Goal: Task Accomplishment & Management: Use online tool/utility

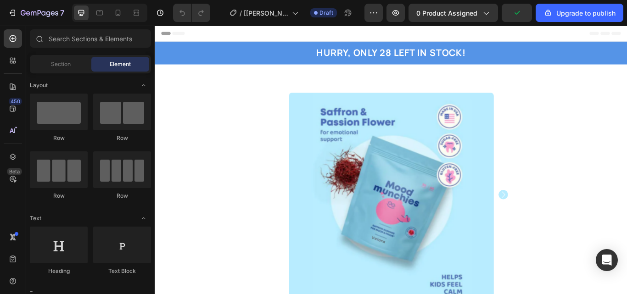
drag, startPoint x: 705, startPoint y: 66, endPoint x: 782, endPoint y: 47, distance: 79.0
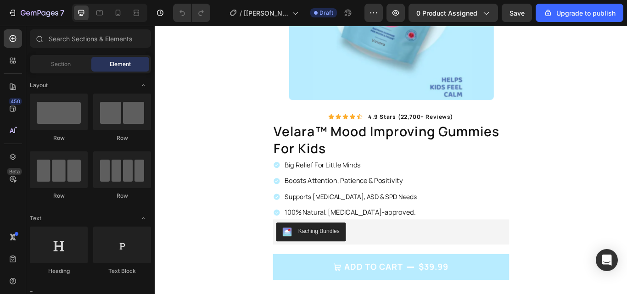
scroll to position [226, 0]
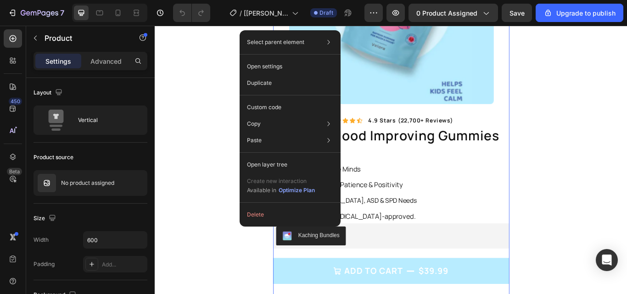
click at [279, 107] on p "Custom code" at bounding box center [264, 107] width 34 height 8
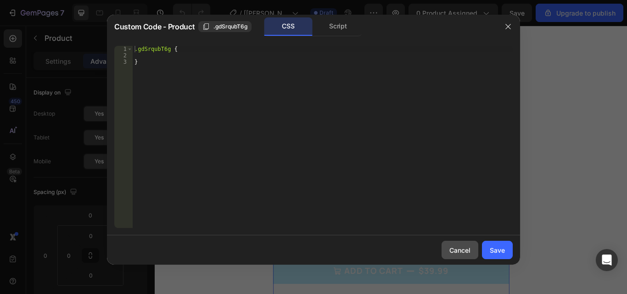
click at [459, 246] on div "Cancel" at bounding box center [460, 251] width 21 height 10
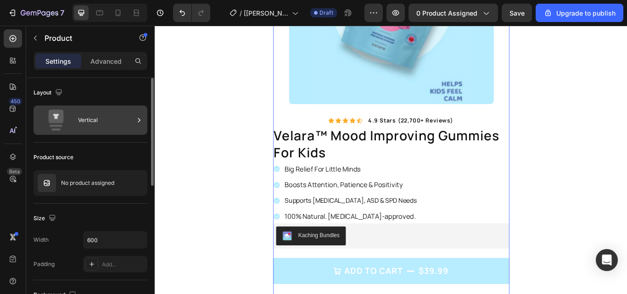
click at [118, 119] on div "Vertical" at bounding box center [106, 120] width 56 height 21
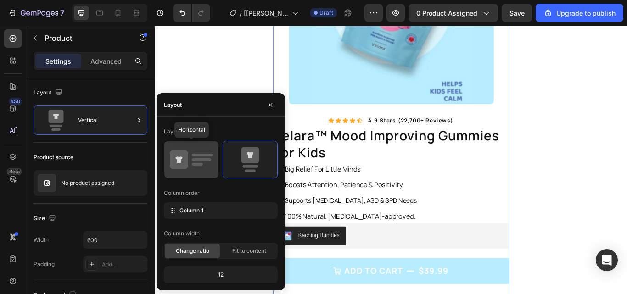
click at [194, 150] on icon at bounding box center [191, 160] width 43 height 26
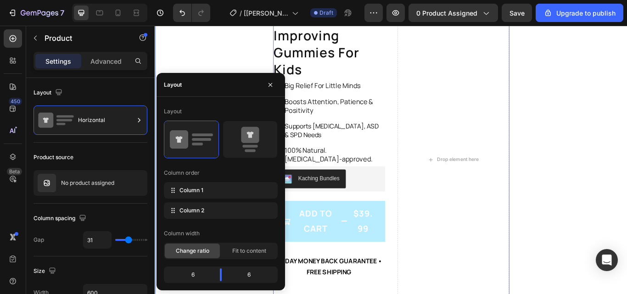
click at [604, 103] on div "Product Images Icon Icon Icon Icon Icon Icon List 4.9 stars (22,700+ reviews) T…" at bounding box center [430, 182] width 551 height 609
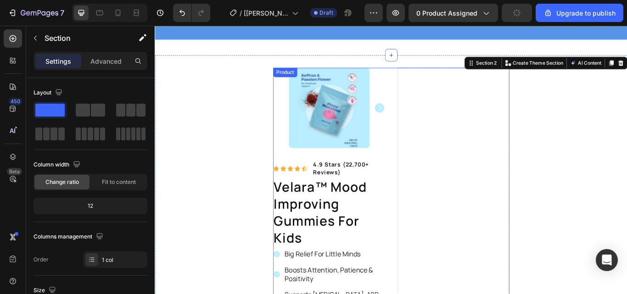
scroll to position [0, 0]
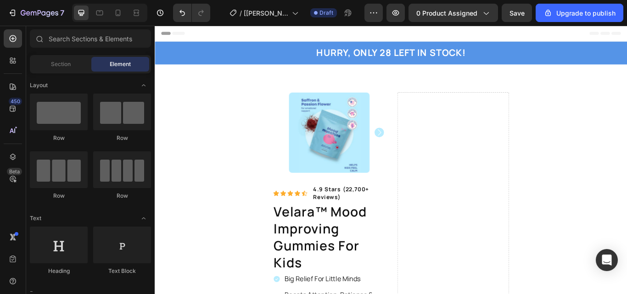
drag, startPoint x: 400, startPoint y: 40, endPoint x: 202, endPoint y: -18, distance: 206.3
click at [183, 9] on icon "Undo/Redo" at bounding box center [182, 12] width 9 height 9
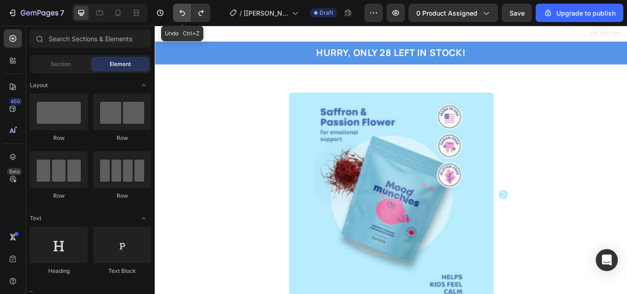
click at [183, 9] on icon "Undo/Redo" at bounding box center [182, 12] width 9 height 9
click at [186, 21] on button "Undo/Redo" at bounding box center [182, 13] width 18 height 18
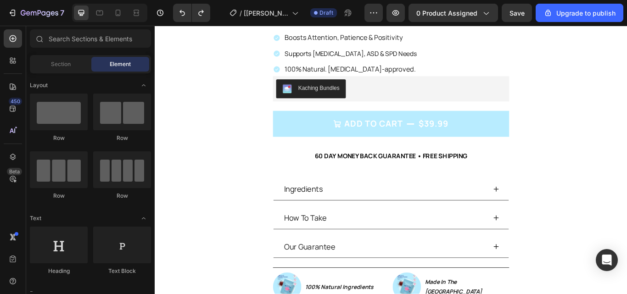
scroll to position [460, 0]
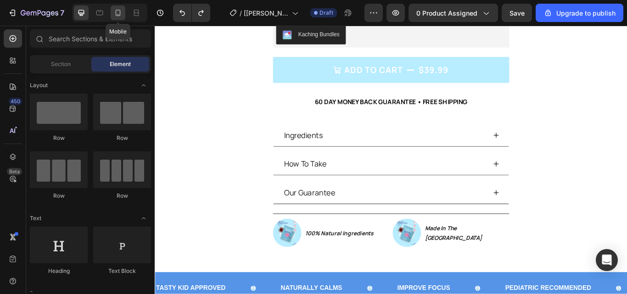
click at [121, 11] on icon at bounding box center [117, 12] width 9 height 9
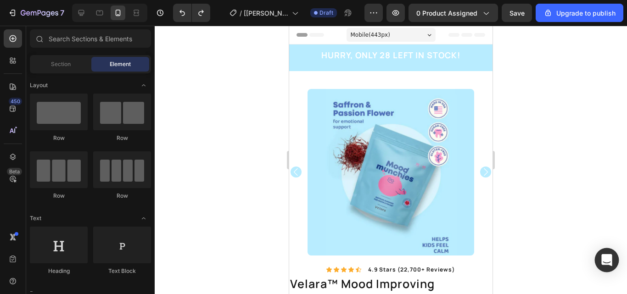
click at [600, 254] on div "Open Intercom Messenger" at bounding box center [607, 261] width 24 height 24
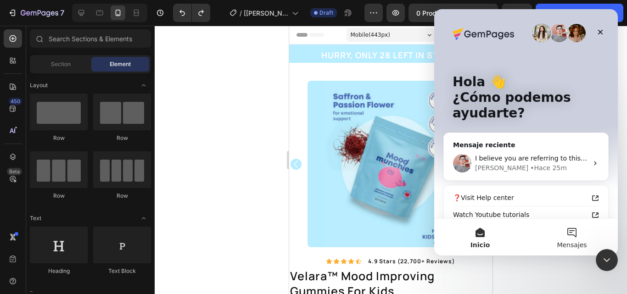
click at [570, 232] on button "Mensajes" at bounding box center [572, 237] width 92 height 37
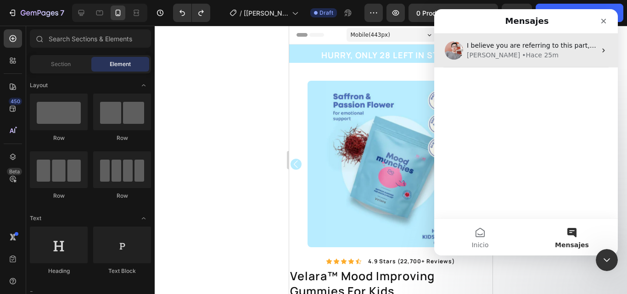
click at [594, 47] on div "I believe you are referring to this part, right? If that's the case, it can be …" at bounding box center [527, 51] width 184 height 34
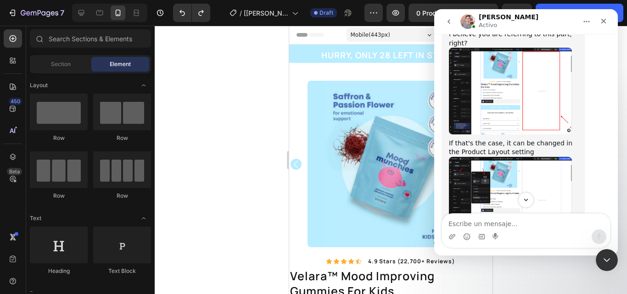
scroll to position [2548, 0]
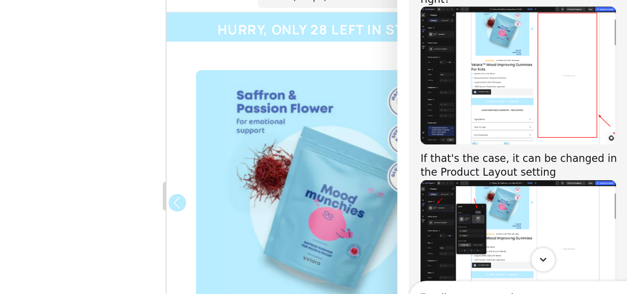
click at [439, 97] on img "Harry dice…" at bounding box center [473, 140] width 123 height 87
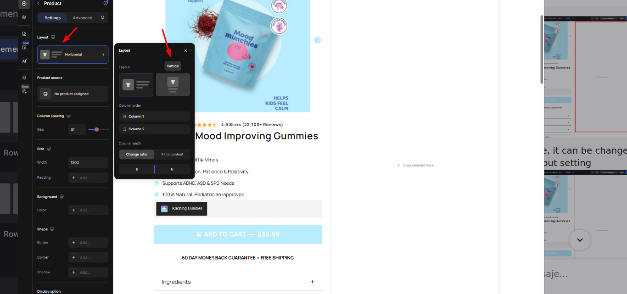
click at [366, 89] on div "Intercom Messenger" at bounding box center [153, 106] width 627 height 294
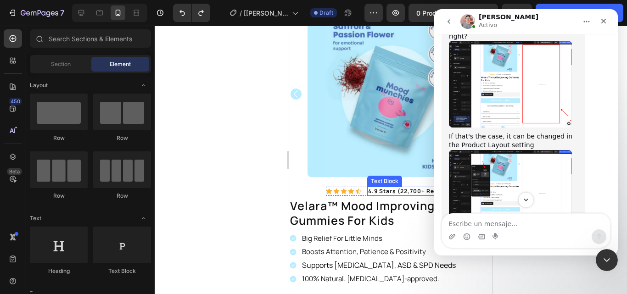
scroll to position [72, 0]
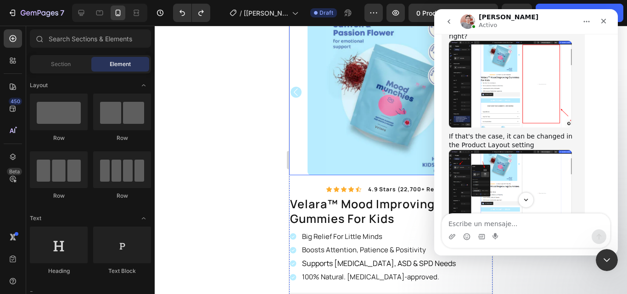
drag, startPoint x: 272, startPoint y: 146, endPoint x: 219, endPoint y: 62, distance: 99.1
click at [219, 62] on div at bounding box center [391, 160] width 473 height 269
click at [85, 10] on icon at bounding box center [81, 12] width 9 height 9
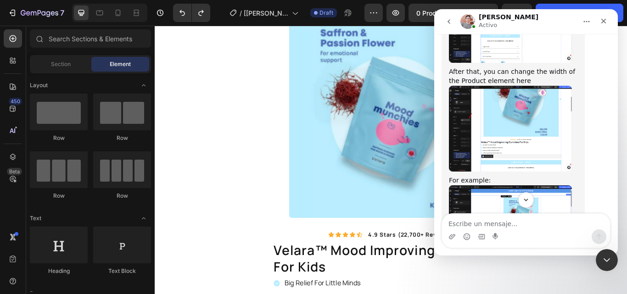
scroll to position [2765, 0]
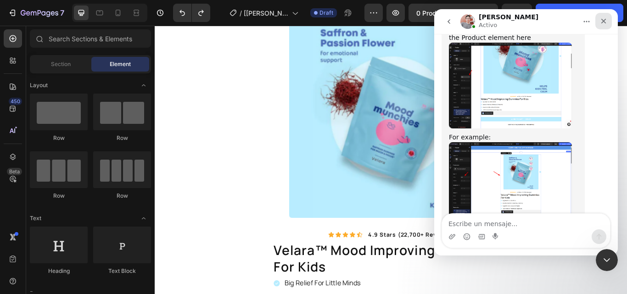
click at [602, 15] on div "Cerrar" at bounding box center [604, 21] width 17 height 17
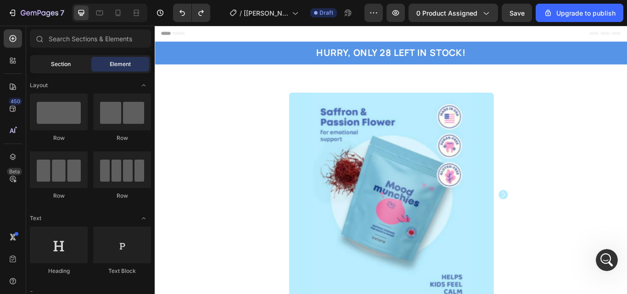
click at [75, 63] on div "Section" at bounding box center [61, 64] width 58 height 15
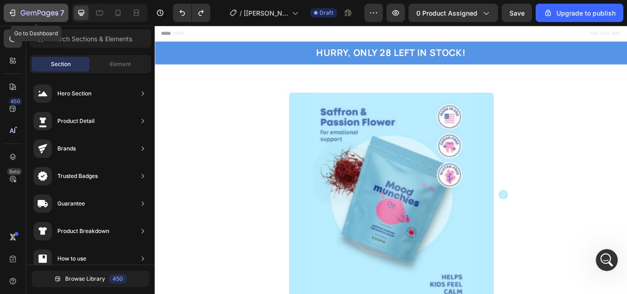
click at [8, 13] on icon "button" at bounding box center [12, 12] width 9 height 9
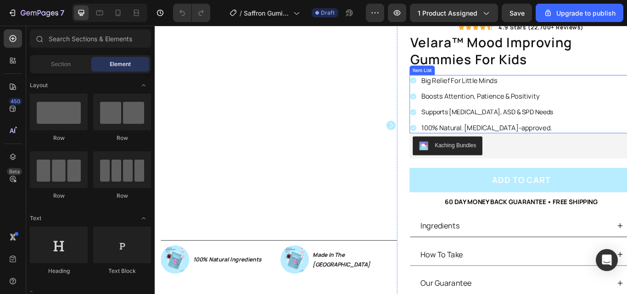
scroll to position [73, 0]
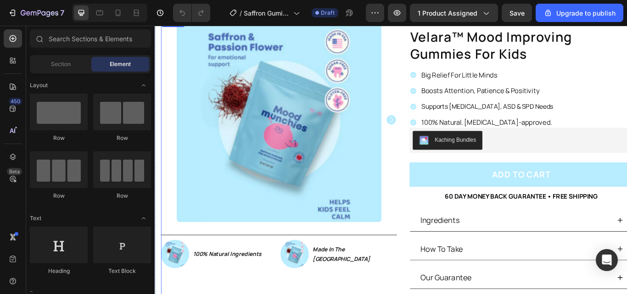
click at [162, 294] on div "Product Images Image 100% Natural Ingredients Text Block Row Image Made In The …" at bounding box center [300, 185] width 276 height 336
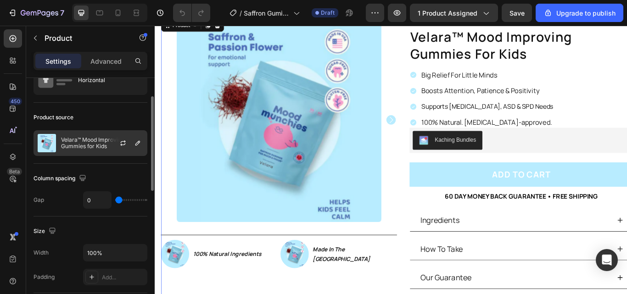
scroll to position [50, 0]
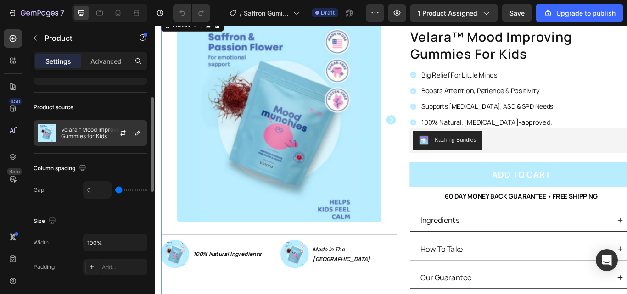
click at [100, 132] on p "Velara™ Mood Improving Gummies for Kids" at bounding box center [102, 133] width 82 height 13
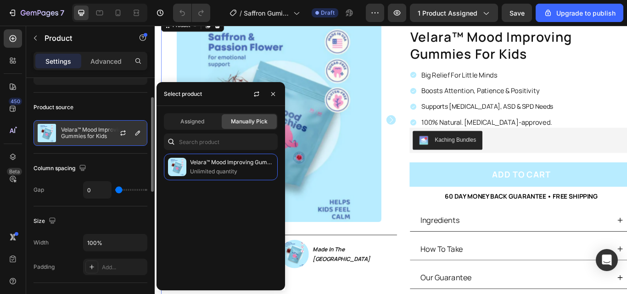
click at [100, 132] on p "Velara™ Mood Improving Gummies for Kids" at bounding box center [102, 133] width 82 height 13
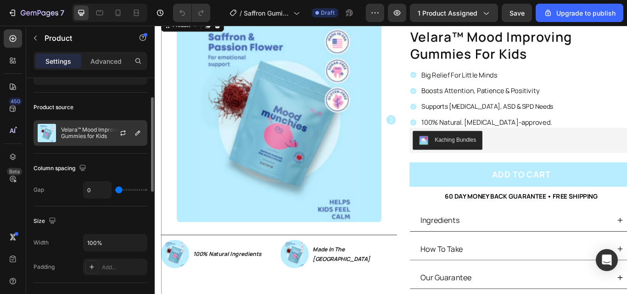
click at [100, 132] on p "Velara™ Mood Improving Gummies for Kids" at bounding box center [102, 133] width 82 height 13
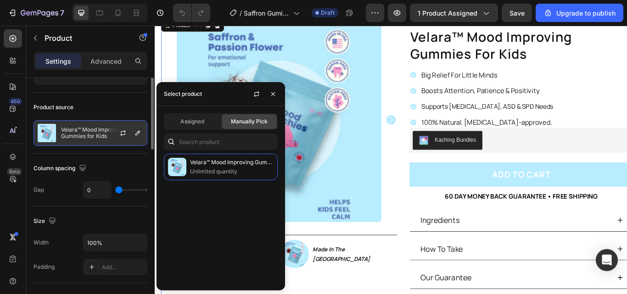
scroll to position [0, 0]
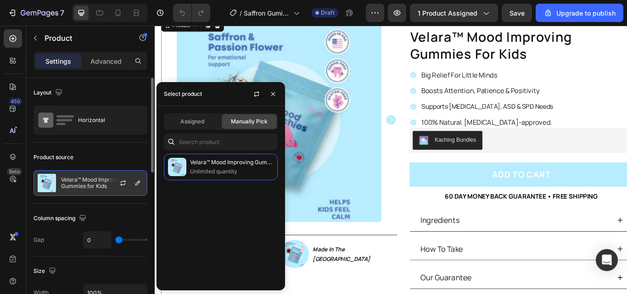
click at [100, 132] on div "Horizontal" at bounding box center [91, 120] width 114 height 29
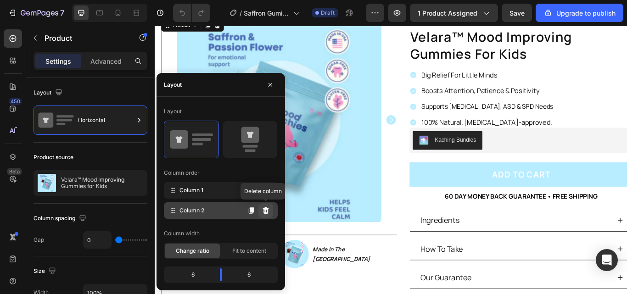
click at [264, 211] on icon at bounding box center [266, 211] width 6 height 6
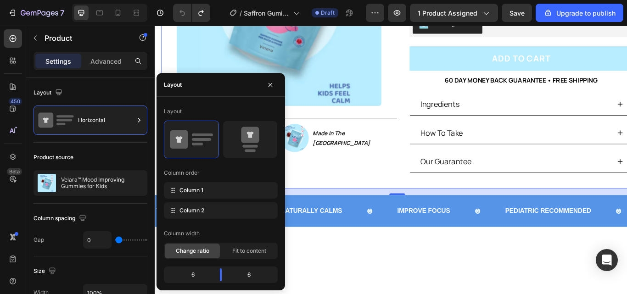
scroll to position [73, 0]
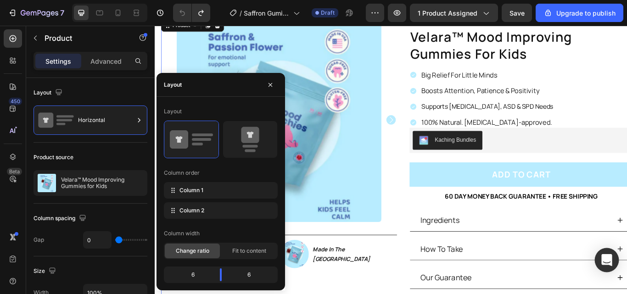
click at [602, 264] on div "Open Intercom Messenger" at bounding box center [607, 261] width 24 height 24
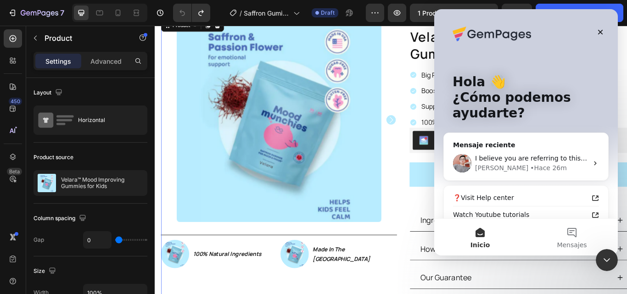
scroll to position [0, 0]
click at [537, 171] on div "Harry • Hace 26m" at bounding box center [531, 169] width 113 height 10
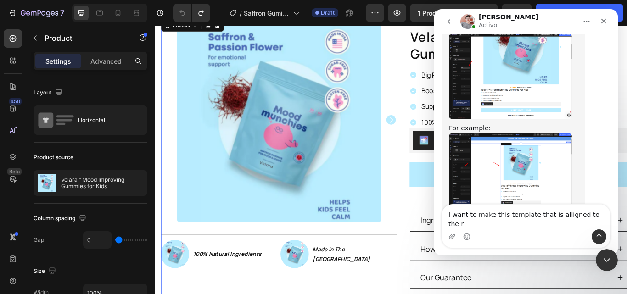
scroll to position [2765, 0]
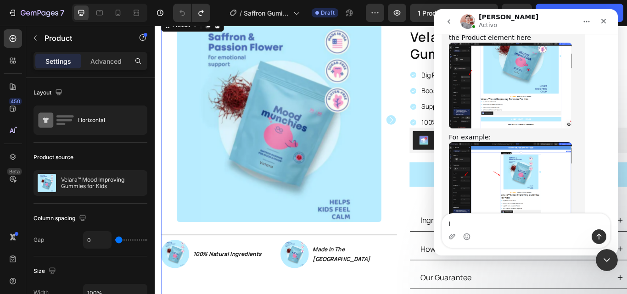
type textarea "I"
type textarea "i"
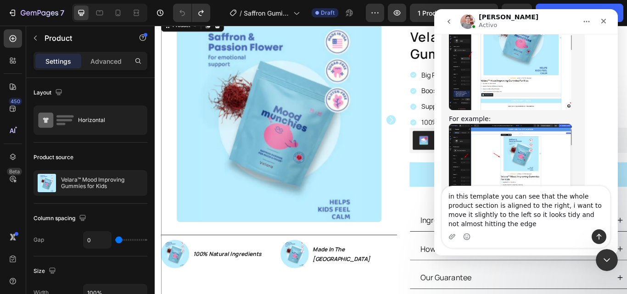
scroll to position [2793, 0]
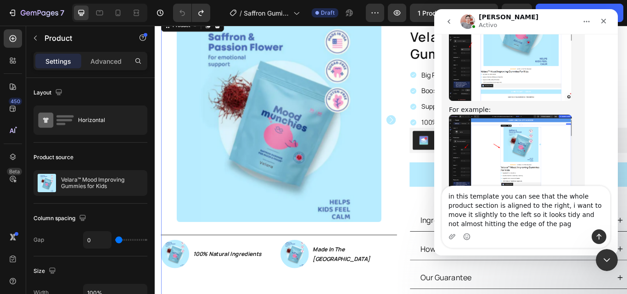
type textarea "in this template you can see that the whole product section is aligned to the r…"
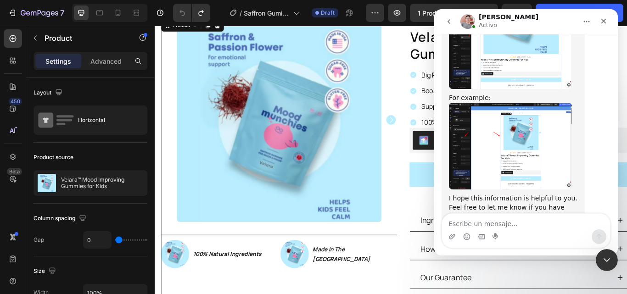
scroll to position [2819, 0]
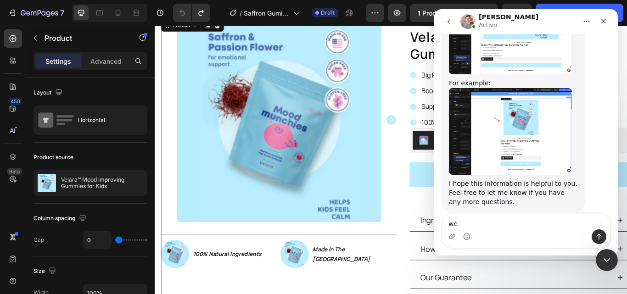
type textarea "w"
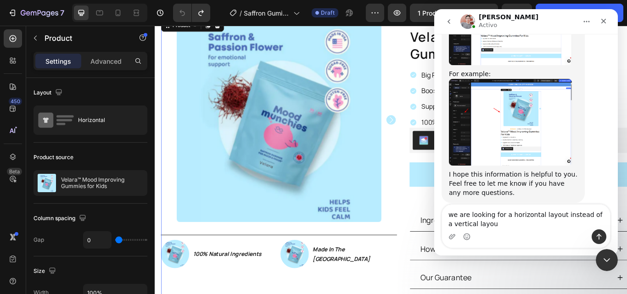
type textarea "we are looking for a horizontal layout instead of a vertical layout"
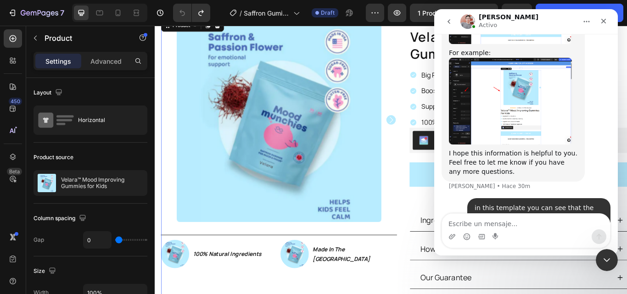
scroll to position [2885, 0]
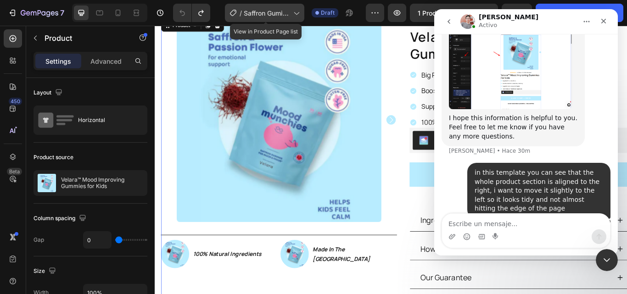
click at [301, 11] on icon at bounding box center [296, 12] width 9 height 9
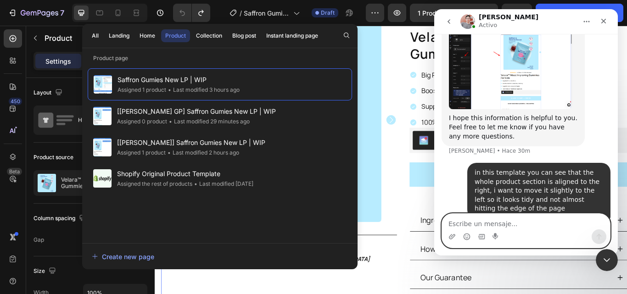
click at [486, 228] on textarea "Escribe un mensaje..." at bounding box center [526, 222] width 168 height 16
type textarea "saffron gummies new LP"
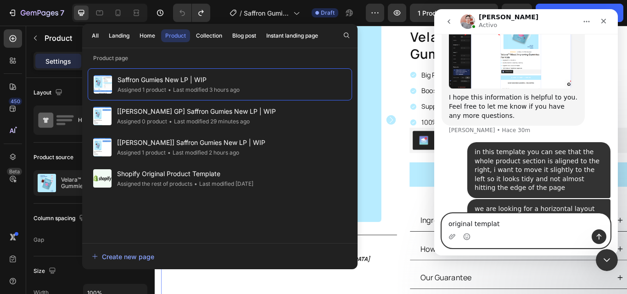
type textarea "original template"
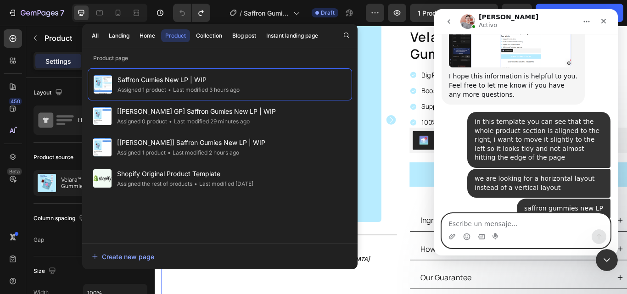
scroll to position [3014, 0]
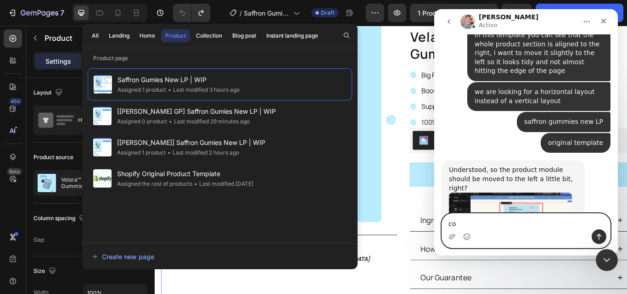
type textarea "c"
type textarea "correct but in a horizontal layout"
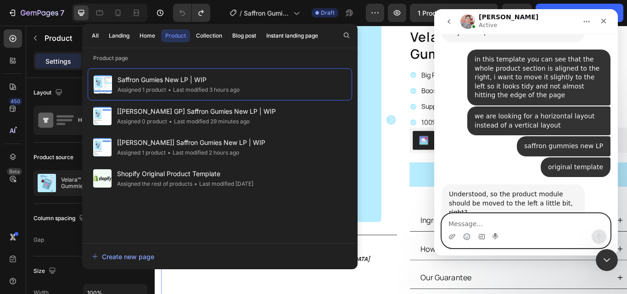
scroll to position [3078, 0]
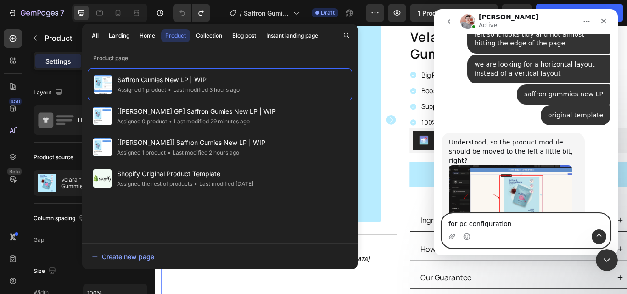
type textarea "for pc configurations"
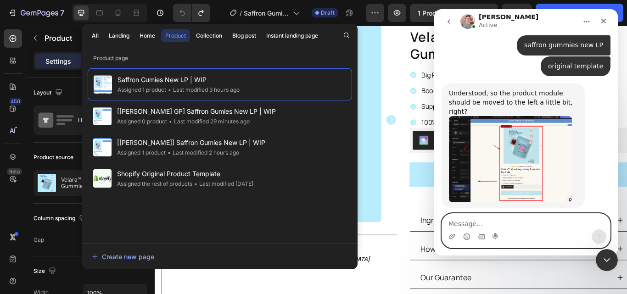
scroll to position [3126, 0]
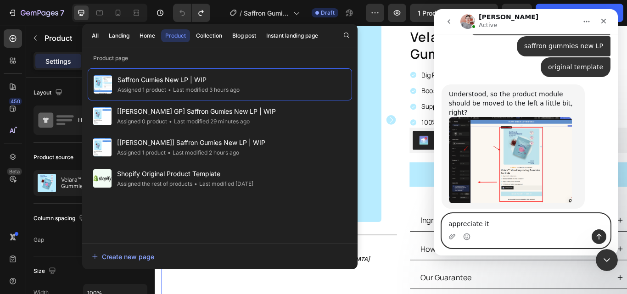
type textarea "appreciate it!"
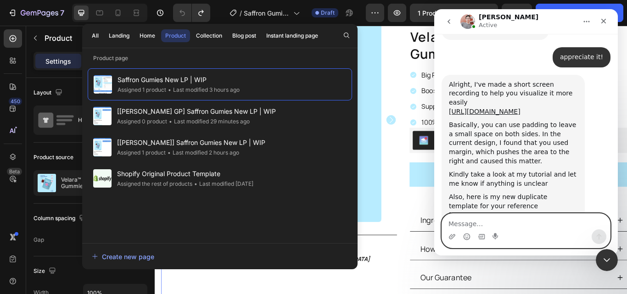
scroll to position [3372, 0]
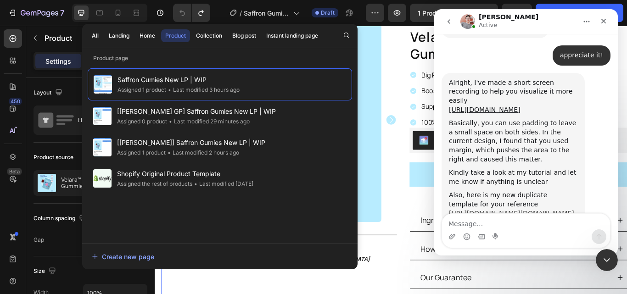
click at [511, 210] on link "https://builder.gempages.net/editor/586040188254290613/586282250748822301?type=…" at bounding box center [511, 213] width 125 height 7
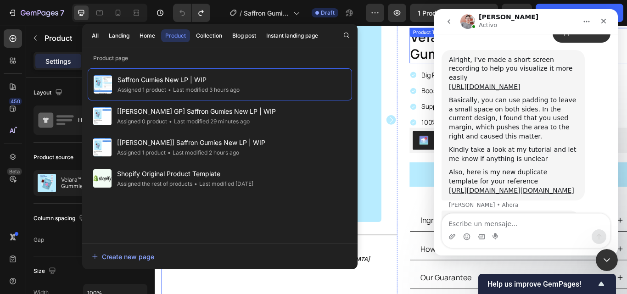
scroll to position [3423, 0]
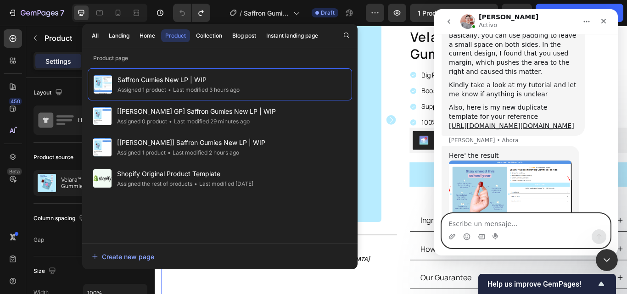
click at [517, 216] on textarea "Escribe un mensaje..." at bounding box center [526, 222] width 168 height 16
type textarea "t"
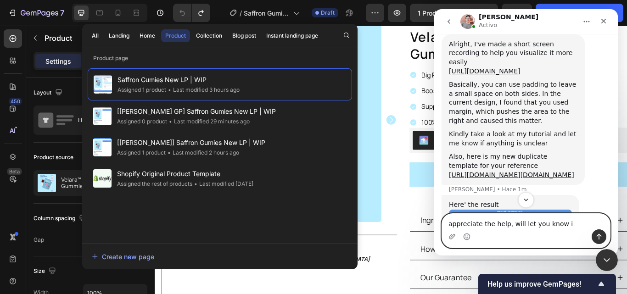
scroll to position [3376, 0]
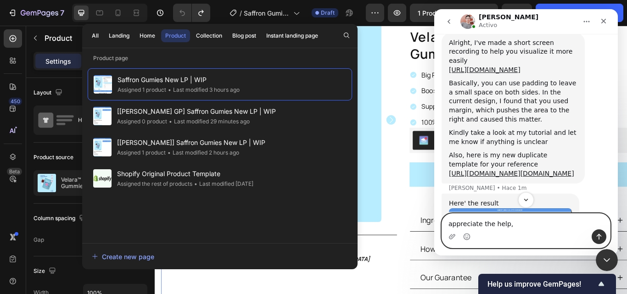
type textarea "appreciate the help"
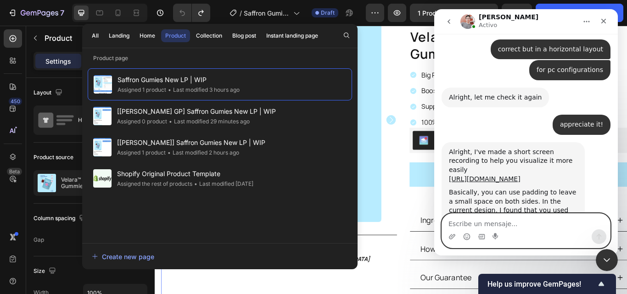
scroll to position [3271, 0]
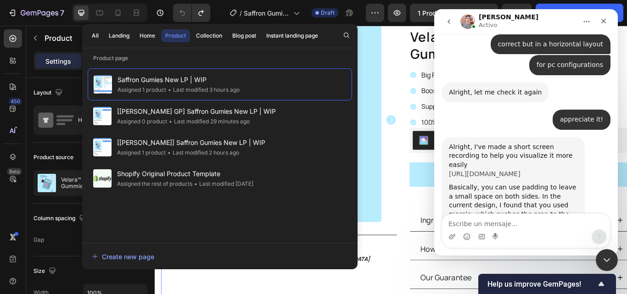
click at [518, 170] on link "https://www.loom.com/share/2f7aff4793a040ffaab2eeefdf9d5b81?sid=3e91df25-a032-4…" at bounding box center [485, 173] width 72 height 7
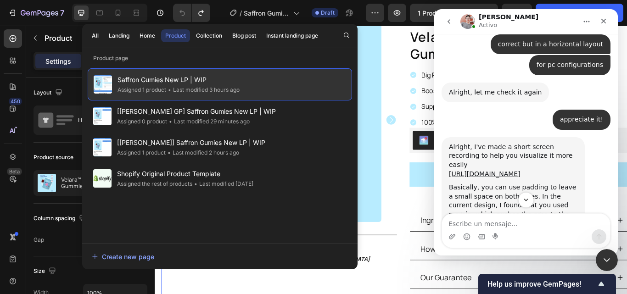
click at [221, 93] on div "• Last modified 3 hours ago" at bounding box center [202, 89] width 73 height 9
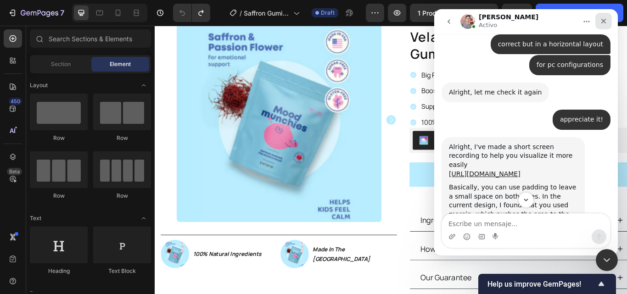
click at [604, 17] on icon "Cerrar" at bounding box center [603, 20] width 7 height 7
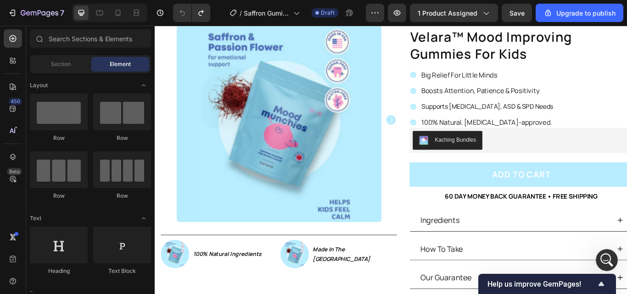
scroll to position [0, 0]
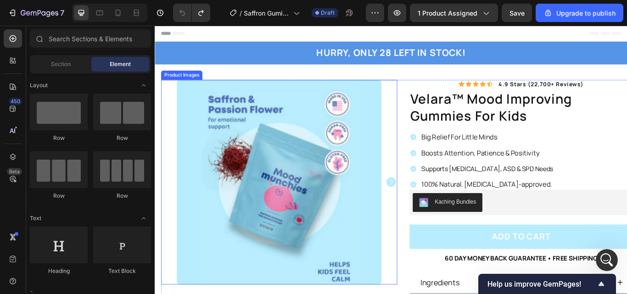
click at [203, 92] on img at bounding box center [299, 208] width 239 height 239
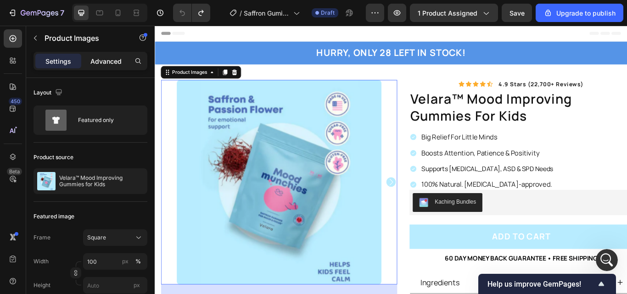
click at [122, 67] on div "Advanced" at bounding box center [106, 61] width 46 height 15
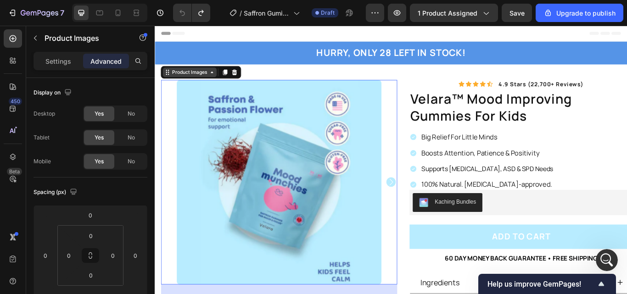
click at [195, 81] on div "Product Images" at bounding box center [195, 80] width 45 height 8
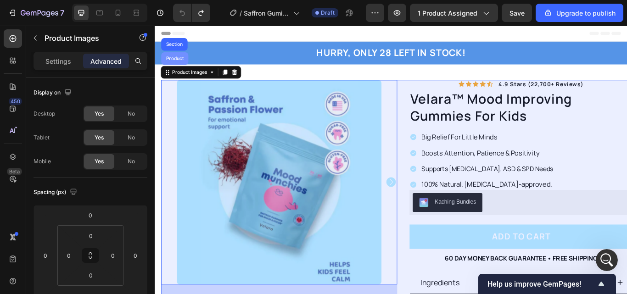
click at [186, 66] on div "Product" at bounding box center [178, 65] width 24 height 6
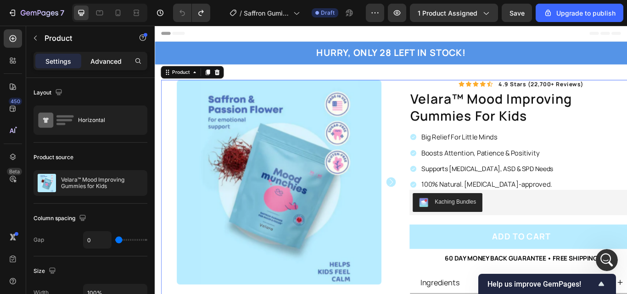
click at [110, 59] on p "Advanced" at bounding box center [105, 61] width 31 height 10
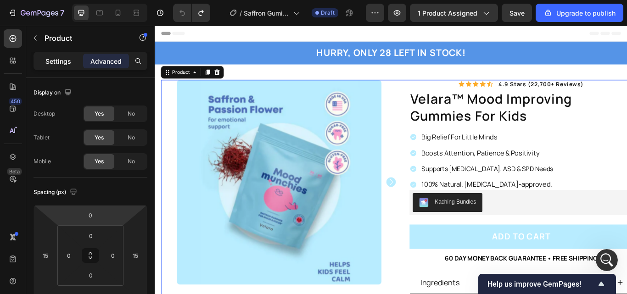
click at [61, 59] on p "Settings" at bounding box center [58, 61] width 26 height 10
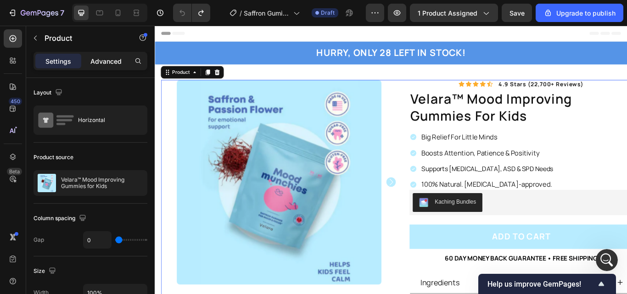
click at [96, 61] on p "Advanced" at bounding box center [105, 61] width 31 height 10
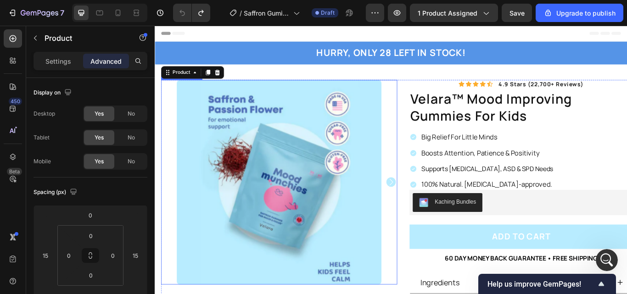
click at [170, 109] on div at bounding box center [300, 208] width 276 height 239
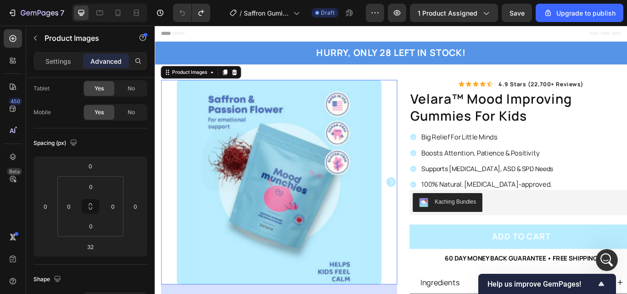
drag, startPoint x: 150, startPoint y: 116, endPoint x: 150, endPoint y: 135, distance: 18.4
click at [444, 114] on div "Icon Icon Icon Icon Icon Icon List 4.9 stars (22,700+ reviews) Text Block Row v…" at bounding box center [575, 253] width 276 height 328
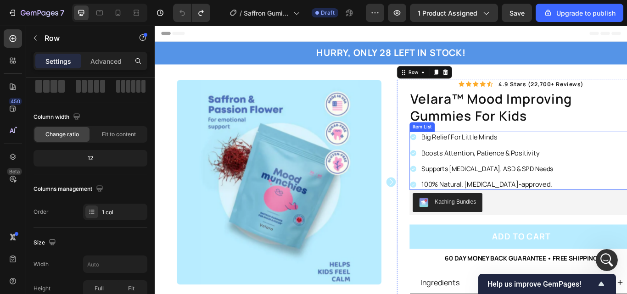
scroll to position [0, 0]
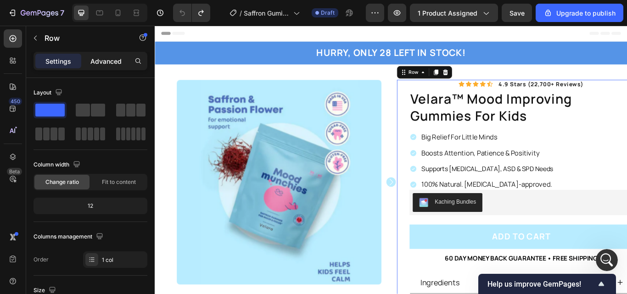
click at [94, 66] on p "Advanced" at bounding box center [105, 61] width 31 height 10
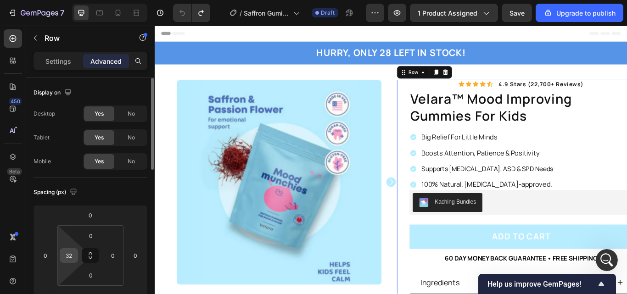
click at [75, 254] on input "32" at bounding box center [69, 256] width 14 height 14
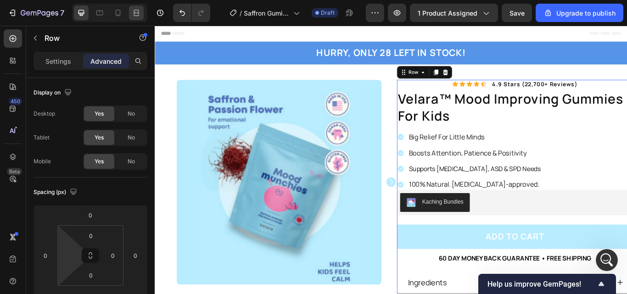
type input "0"
click at [10, 158] on icon at bounding box center [12, 157] width 9 height 9
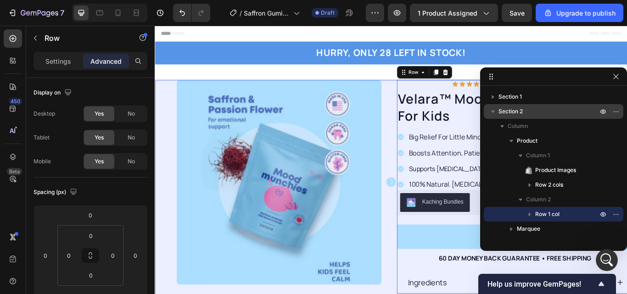
click at [515, 107] on span "Section 2" at bounding box center [511, 111] width 24 height 9
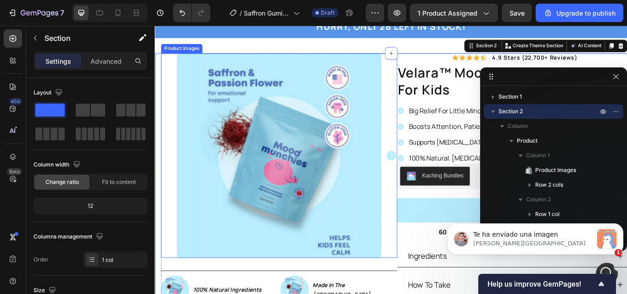
scroll to position [3583, 0]
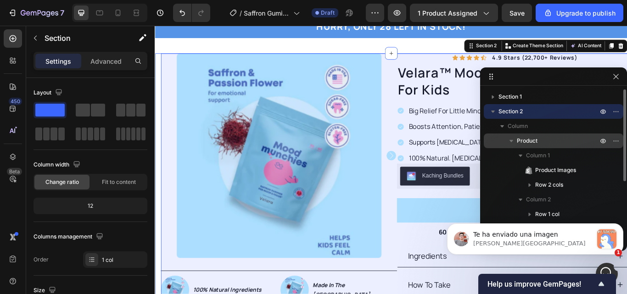
click at [510, 141] on icon "button" at bounding box center [511, 140] width 9 height 9
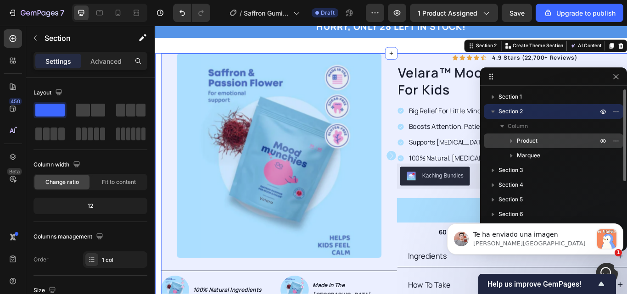
click at [510, 142] on icon "button" at bounding box center [511, 140] width 9 height 9
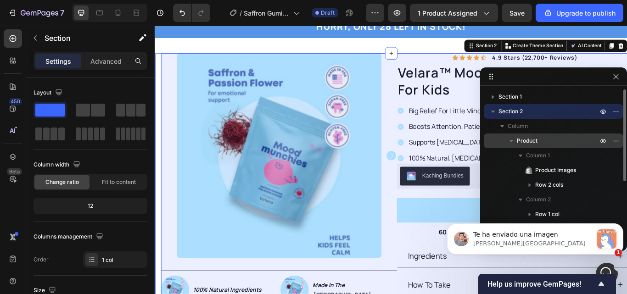
click at [536, 141] on span "Product" at bounding box center [527, 140] width 21 height 9
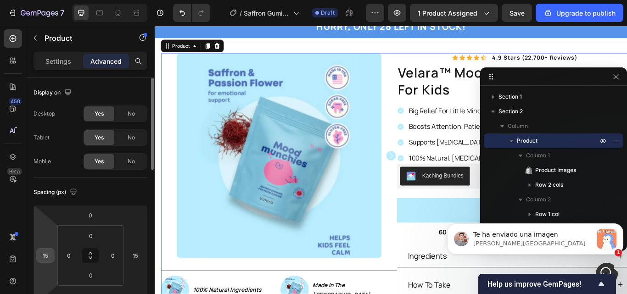
click at [54, 253] on div "15" at bounding box center [45, 256] width 18 height 15
click at [49, 255] on input "15" at bounding box center [46, 256] width 14 height 14
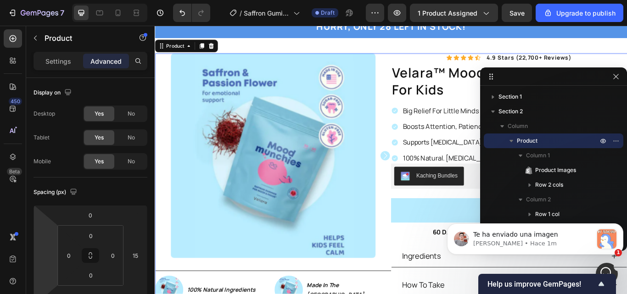
type input "0"
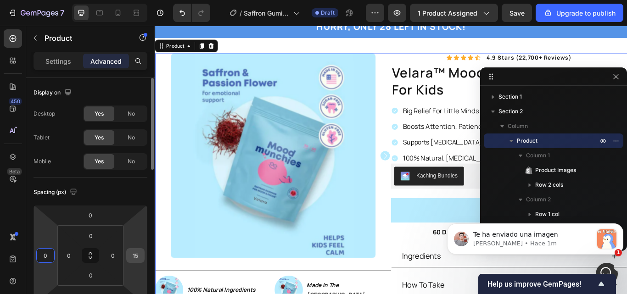
click at [141, 254] on input "15" at bounding box center [136, 256] width 14 height 14
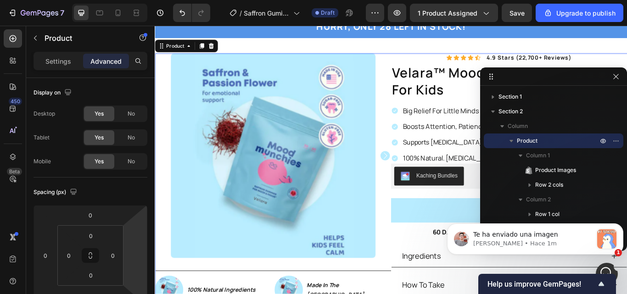
type input "0"
click at [117, 257] on input "0" at bounding box center [113, 256] width 14 height 14
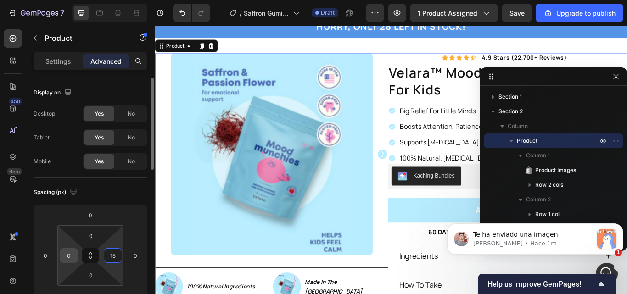
type input "15"
click at [75, 255] on input "0" at bounding box center [69, 256] width 14 height 14
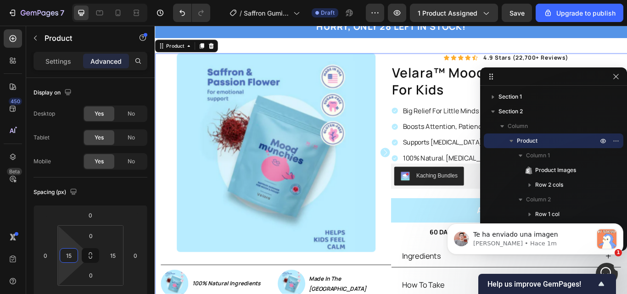
type input "15"
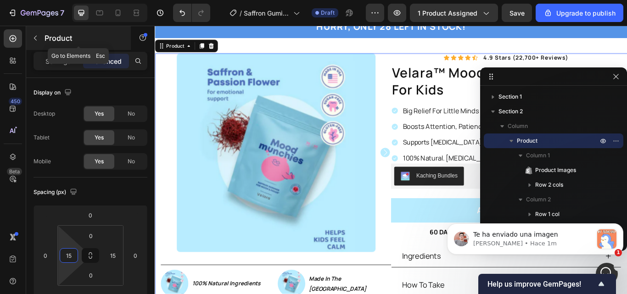
click at [43, 41] on div "Product" at bounding box center [78, 38] width 105 height 24
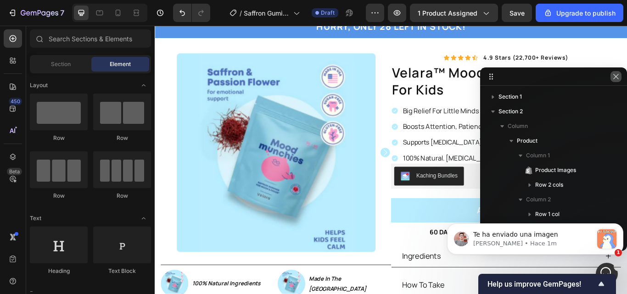
click at [617, 72] on button "button" at bounding box center [616, 76] width 11 height 11
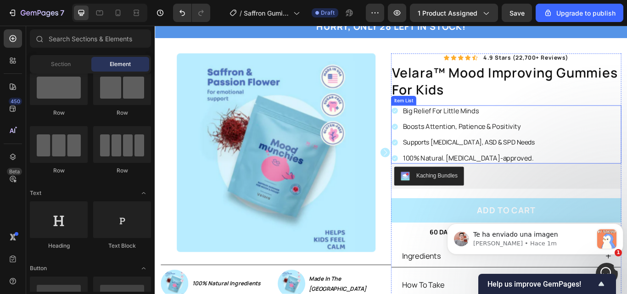
scroll to position [27, 0]
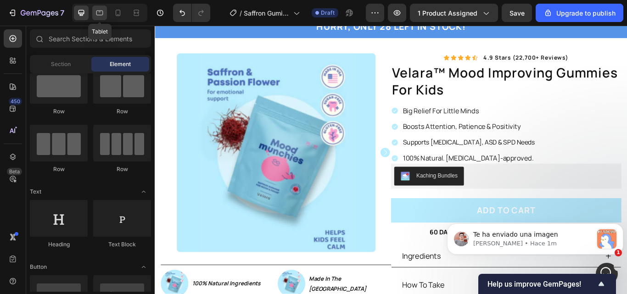
click at [99, 13] on icon at bounding box center [99, 12] width 9 height 9
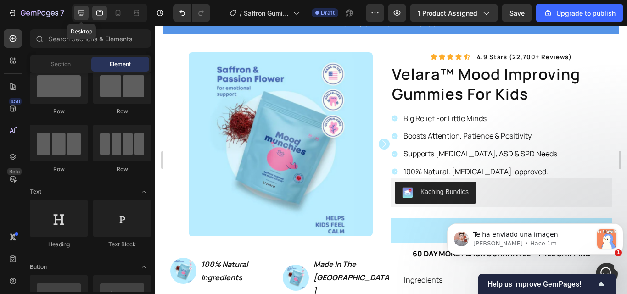
click at [82, 14] on icon at bounding box center [82, 13] width 6 height 6
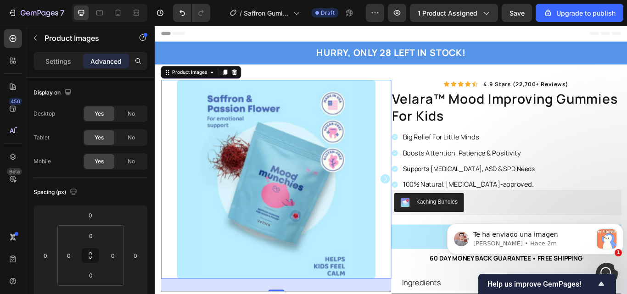
click at [264, 27] on div "Header" at bounding box center [430, 35] width 537 height 18
click at [220, 6] on div "/ Saffron Gumies New LP | WIP Draft" at bounding box center [292, 13] width 148 height 18
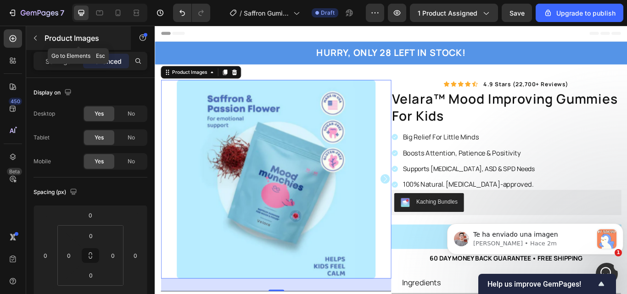
click at [39, 37] on button "button" at bounding box center [35, 38] width 15 height 15
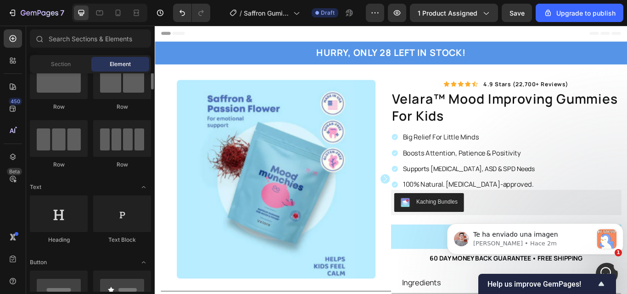
scroll to position [28, 0]
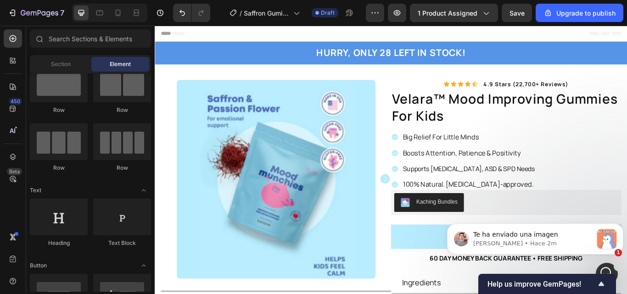
click at [233, 36] on div "Header" at bounding box center [430, 35] width 537 height 18
click at [397, 12] on icon "button" at bounding box center [397, 12] width 9 height 9
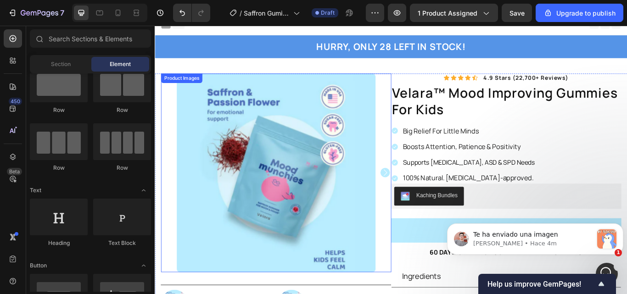
scroll to position [0, 0]
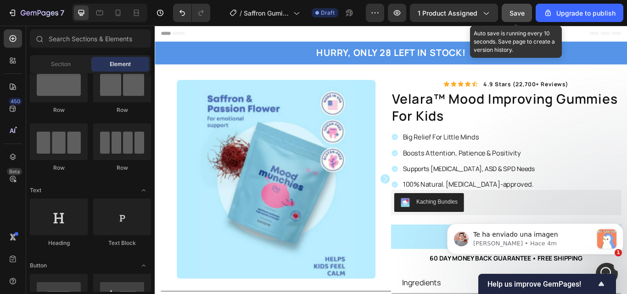
click at [528, 18] on button "Save" at bounding box center [517, 13] width 30 height 18
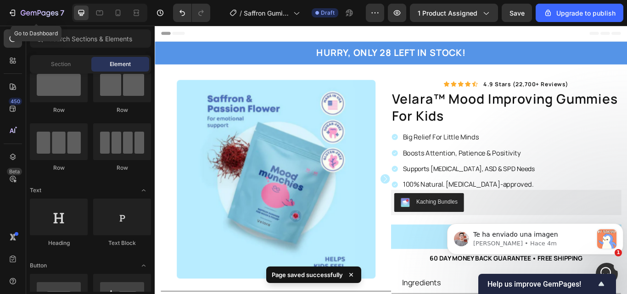
drag, startPoint x: 190, startPoint y: 36, endPoint x: 361, endPoint y: 33, distance: 171.4
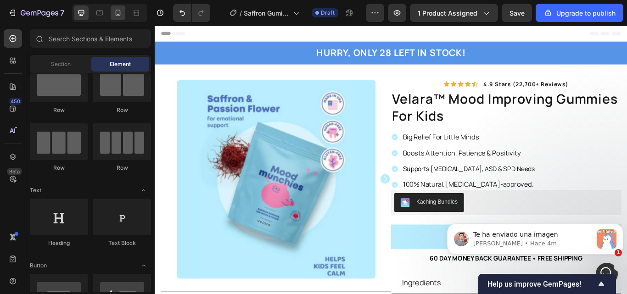
drag, startPoint x: 207, startPoint y: 7, endPoint x: 119, endPoint y: 17, distance: 88.3
click at [119, 17] on icon at bounding box center [117, 12] width 9 height 9
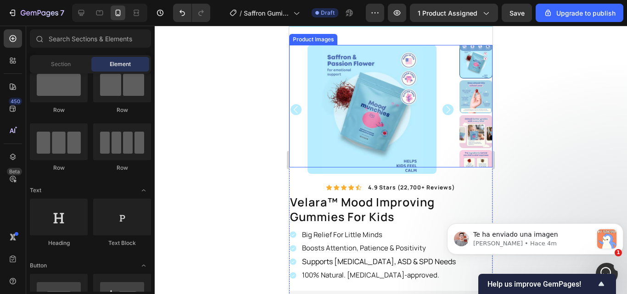
scroll to position [8, 0]
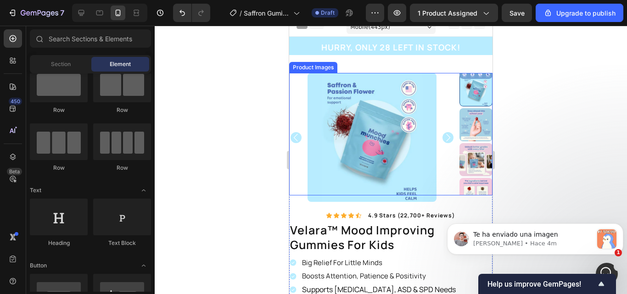
click at [308, 91] on img at bounding box center [372, 137] width 129 height 129
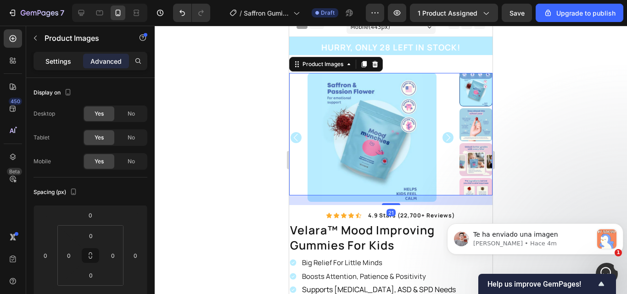
click at [68, 61] on p "Settings" at bounding box center [58, 61] width 26 height 10
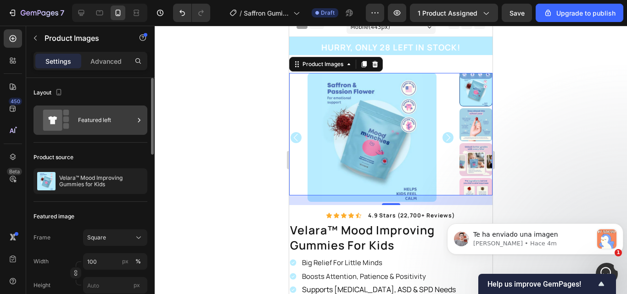
click at [80, 128] on div "Featured left" at bounding box center [106, 120] width 56 height 21
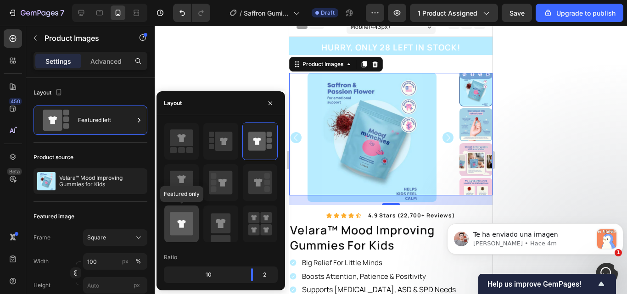
click at [188, 219] on icon at bounding box center [181, 223] width 23 height 23
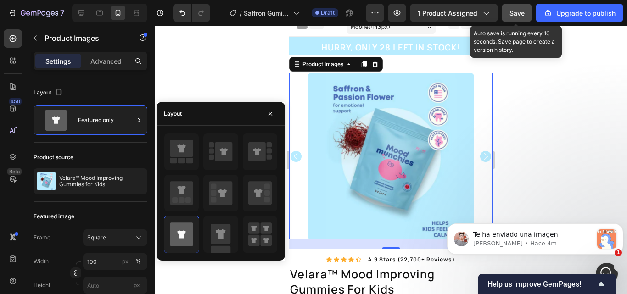
click at [525, 17] on div "Save" at bounding box center [517, 13] width 15 height 10
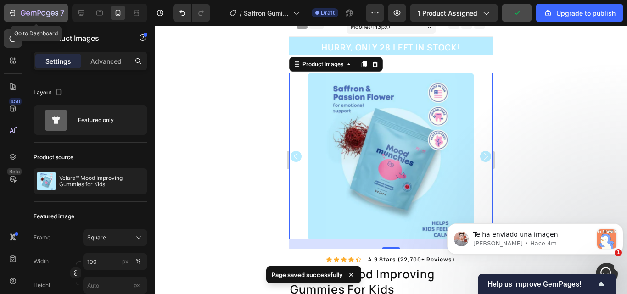
click at [22, 15] on icon "button" at bounding box center [23, 13] width 5 height 6
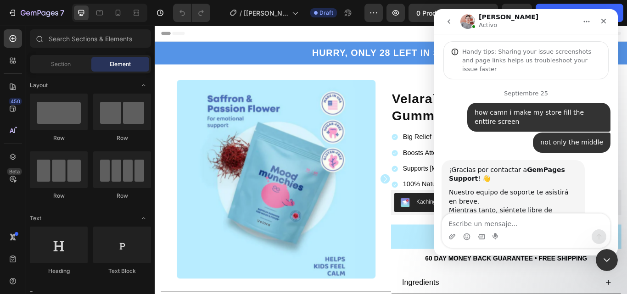
scroll to position [3414, 0]
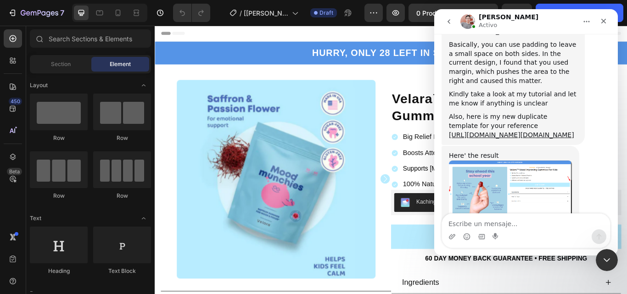
click at [604, 22] on icon "Cerrar" at bounding box center [604, 21] width 5 height 5
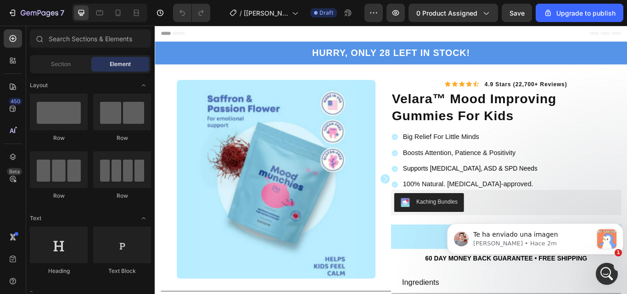
scroll to position [3583, 0]
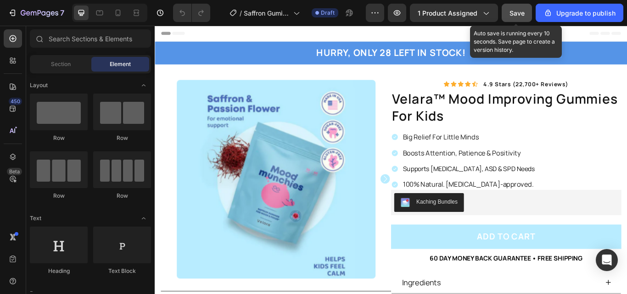
click at [506, 15] on button "Save" at bounding box center [517, 13] width 30 height 18
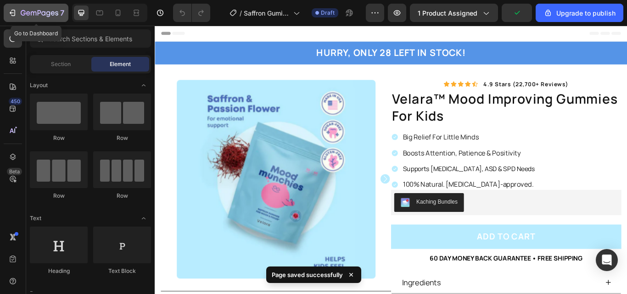
click at [47, 11] on icon "button" at bounding box center [40, 14] width 38 height 8
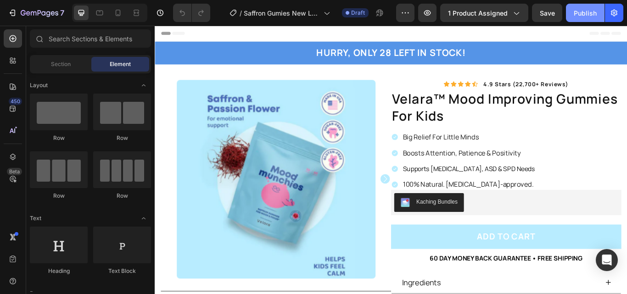
click at [582, 14] on div "Publish" at bounding box center [585, 13] width 23 height 10
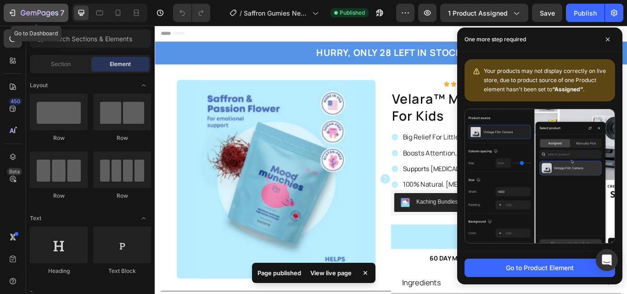
click at [15, 16] on icon "button" at bounding box center [12, 12] width 9 height 9
